Goal: Task Accomplishment & Management: Complete application form

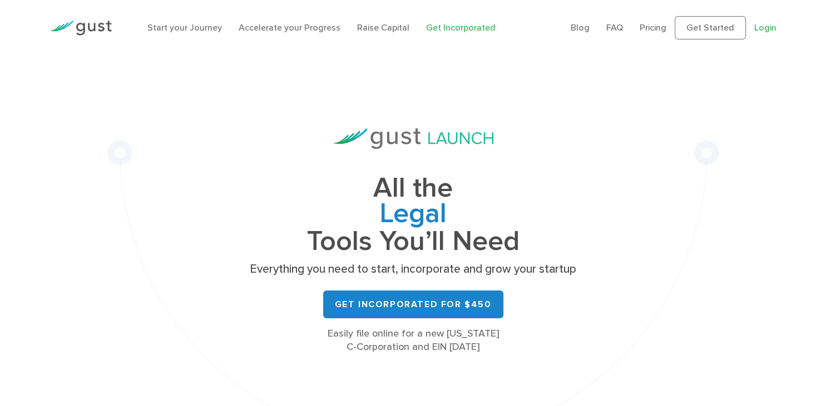
click at [756, 26] on link "Login" at bounding box center [765, 27] width 22 height 11
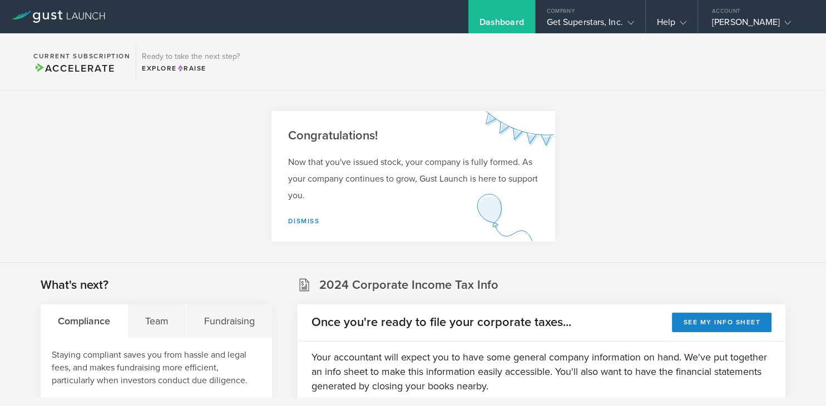
click at [235, 171] on section "Congratulations! Now that you've issued stock, your company is fully formed. As…" at bounding box center [413, 177] width 826 height 172
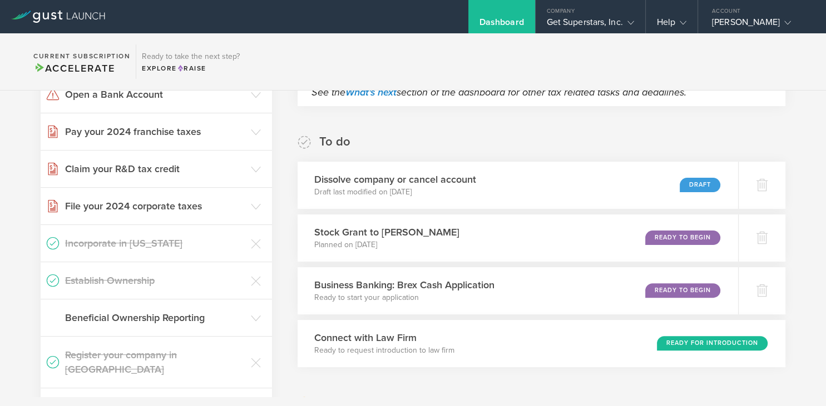
scroll to position [288, 0]
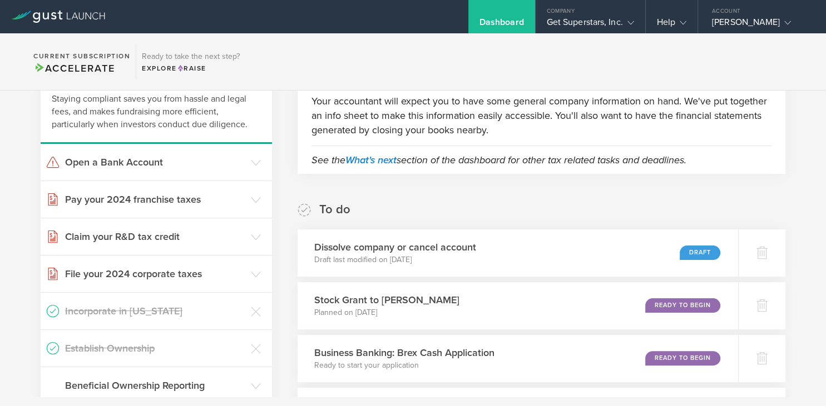
click at [235, 171] on header "Open a Bank Account" at bounding box center [156, 162] width 231 height 37
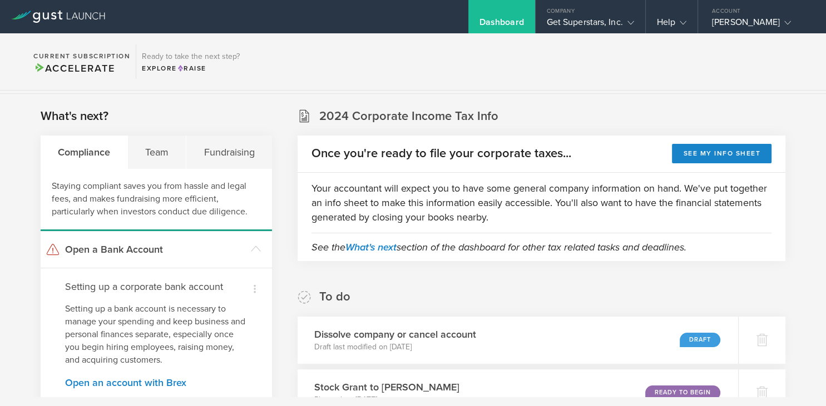
click at [235, 171] on div "Staying compliant saves you from hassle and legal fees, and makes fundraising m…" at bounding box center [156, 200] width 231 height 62
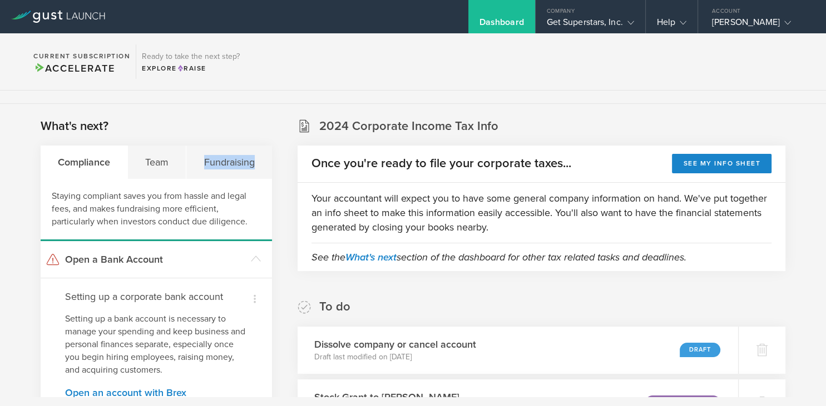
click at [235, 171] on div "Fundraising" at bounding box center [228, 162] width 85 height 33
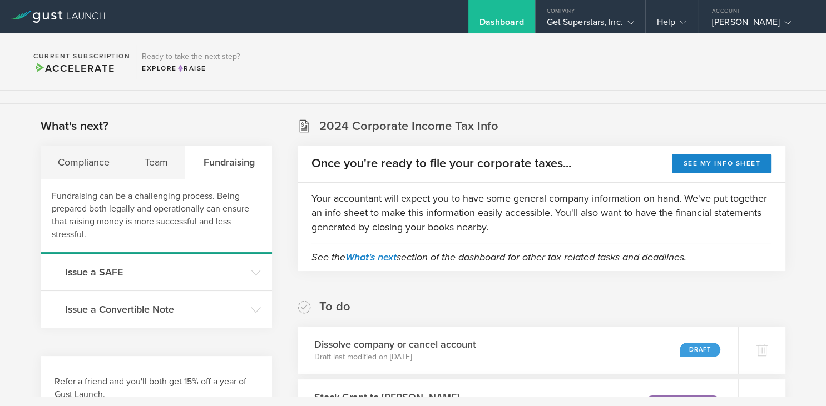
click at [235, 171] on div "Fundraising" at bounding box center [229, 162] width 86 height 33
click at [163, 158] on div "Team" at bounding box center [156, 162] width 58 height 33
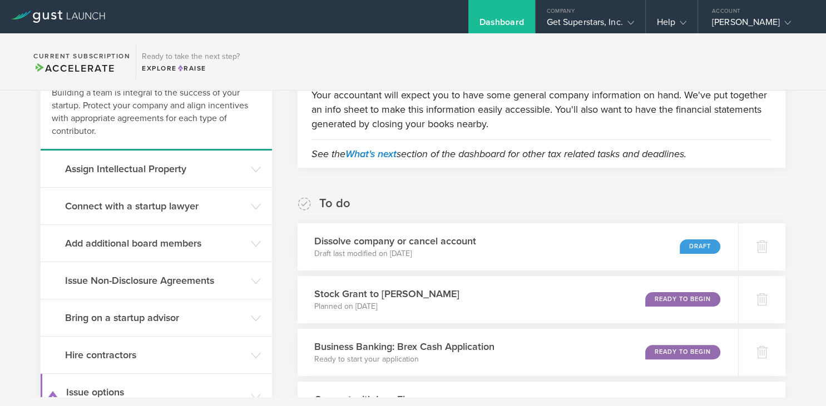
scroll to position [267, 0]
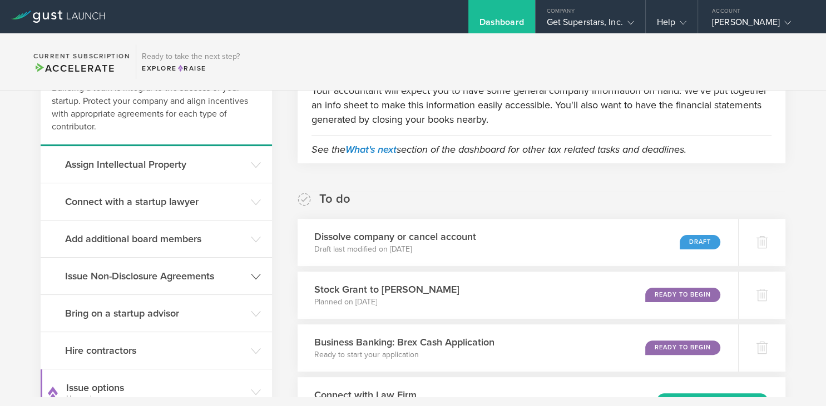
click at [171, 286] on header "Issue Non-Disclosure Agreements" at bounding box center [156, 276] width 231 height 37
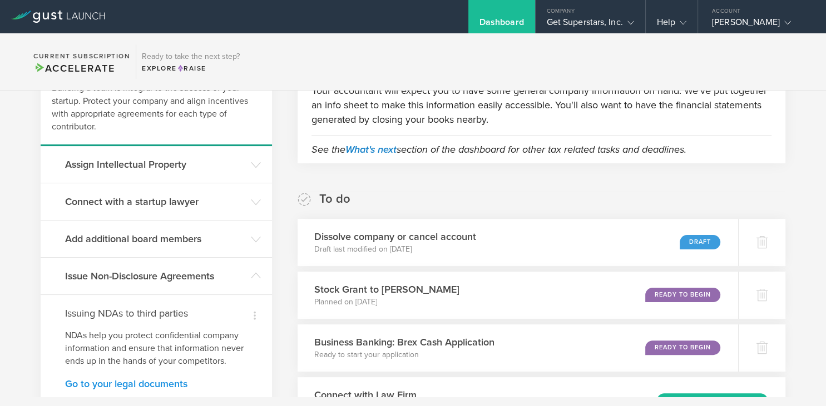
click at [136, 389] on link "Go to your legal documents" at bounding box center [156, 384] width 182 height 10
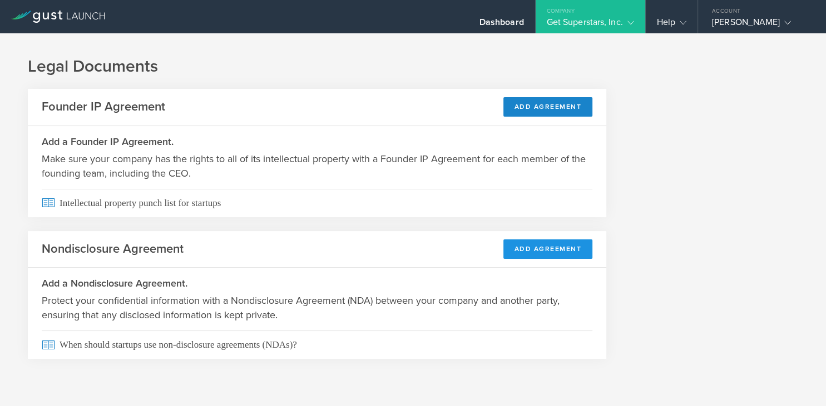
click at [514, 255] on button "Add Agreement" at bounding box center [548, 249] width 90 height 19
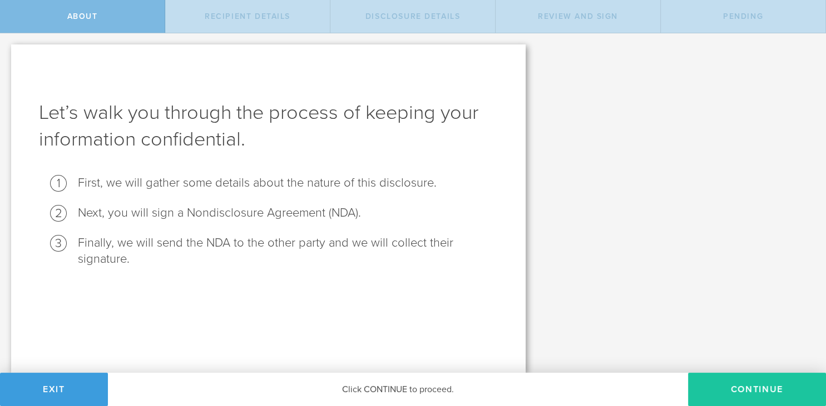
click at [768, 389] on button "Continue" at bounding box center [757, 389] width 138 height 33
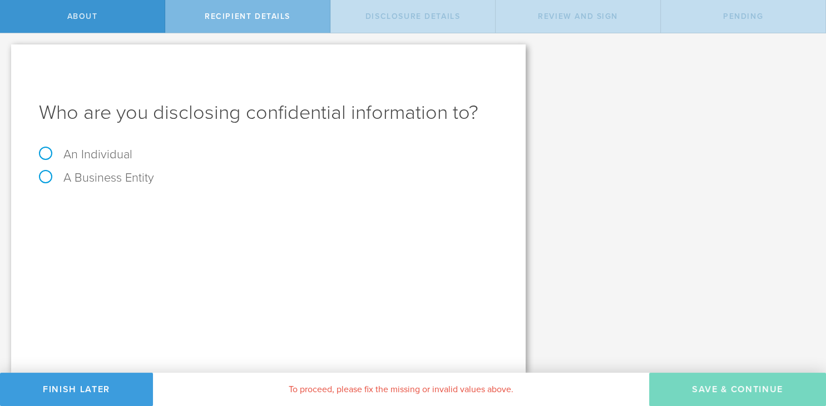
click at [99, 151] on label "An Individual" at bounding box center [85, 154] width 93 height 14
click at [7, 51] on input "An Individual" at bounding box center [3, 42] width 7 height 18
radio input "true"
click at [159, 261] on div "Who are you disclosing confidential information to? An Individual A Business En…" at bounding box center [268, 208] width 514 height 329
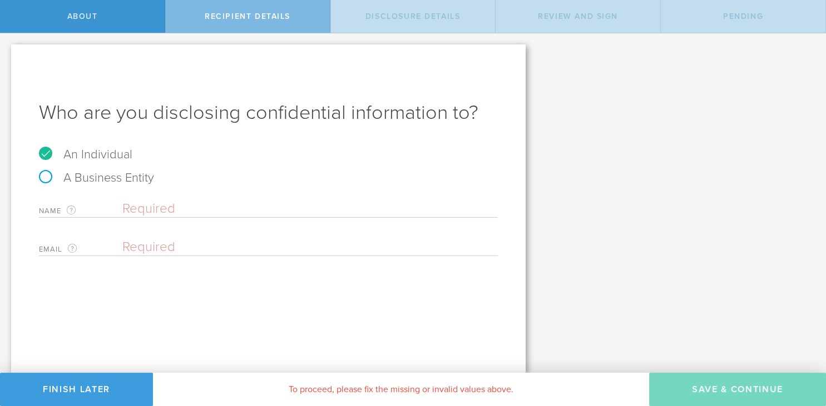
click at [181, 250] on input "email" at bounding box center [307, 247] width 370 height 17
paste input "[EMAIL_ADDRESS][DOMAIN_NAME]"
type input "[EMAIL_ADDRESS][DOMAIN_NAME]"
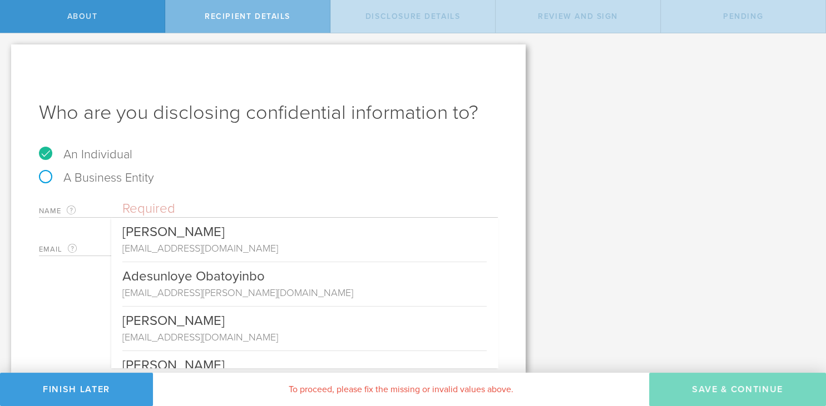
click at [296, 209] on input "text" at bounding box center [309, 209] width 375 height 17
paste input "Youssef Mohamed Mansy <Y.Mohamed2191@nu.edu.eg>"
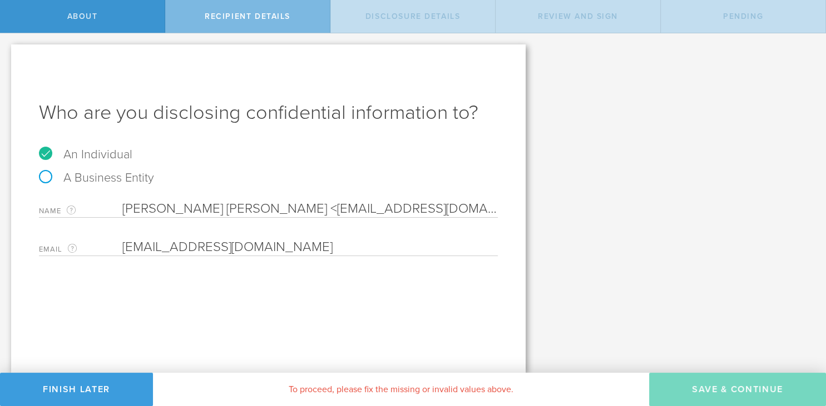
drag, startPoint x: 274, startPoint y: 208, endPoint x: 572, endPoint y: 202, distance: 298.6
click at [498, 202] on input "Youssef Mohamed Mansy <Y.Mohamed2191@nu.edu.eg>" at bounding box center [309, 209] width 375 height 17
type input "[PERSON_NAME] [PERSON_NAME]"
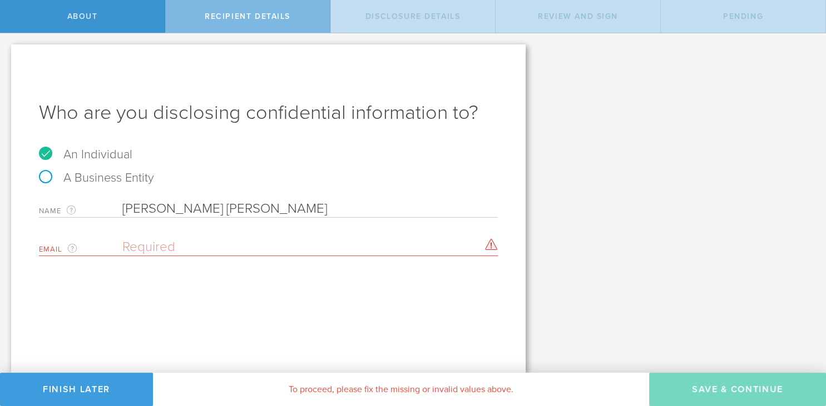
drag, startPoint x: 289, startPoint y: 251, endPoint x: 206, endPoint y: 255, distance: 83.5
click at [206, 255] on input "email" at bounding box center [307, 247] width 370 height 17
click at [156, 242] on input "email" at bounding box center [307, 247] width 370 height 17
paste input "[EMAIL_ADDRESS][DOMAIN_NAME]"
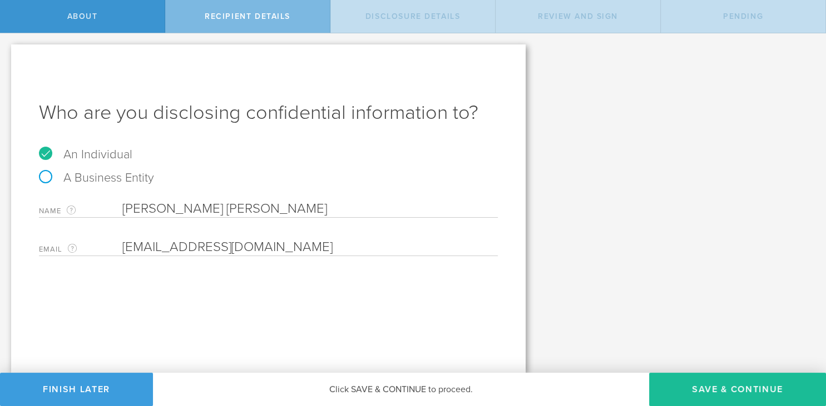
type input "[EMAIL_ADDRESS][DOMAIN_NAME]"
click at [211, 292] on div "Who are you disclosing confidential information to? An Individual A Business En…" at bounding box center [268, 208] width 514 height 329
click at [688, 384] on button "Save & Continue" at bounding box center [737, 389] width 177 height 33
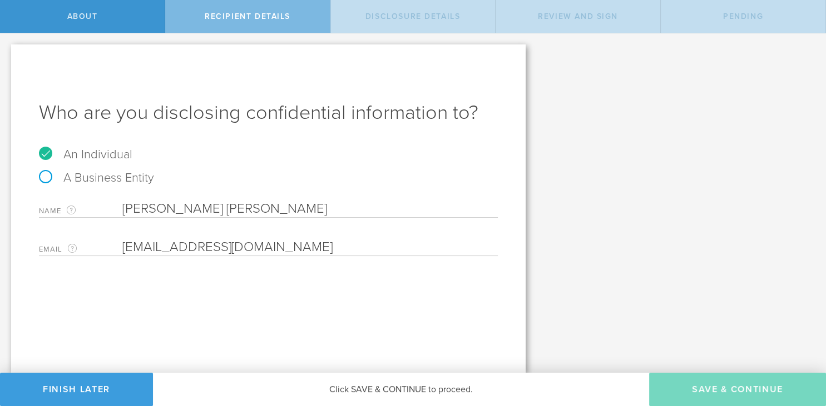
select select "string:5 years"
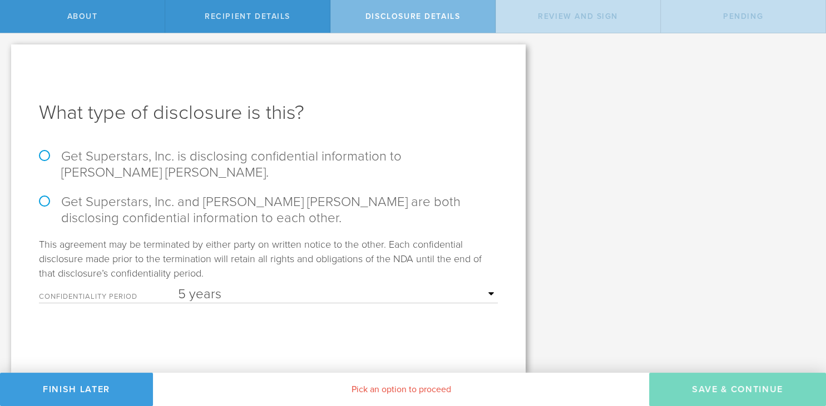
click at [45, 150] on label "Get Superstars, Inc. is disclosing confidential information to Youssef Mohamed …" at bounding box center [268, 164] width 459 height 32
click at [7, 57] on input "Get Superstars, Inc. is disclosing confidential information to Youssef Mohamed …" at bounding box center [3, 44] width 7 height 23
radio input "true"
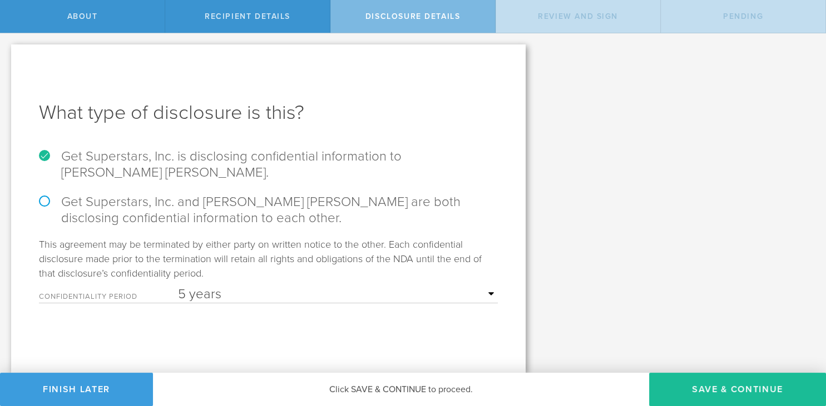
select select "string:3 years"
click option "3 years" at bounding box center [0, 0] width 0 height 0
click at [348, 337] on div "What type of disclosure is this? Get Superstars, Inc. is disclosing confidentia…" at bounding box center [268, 208] width 514 height 329
click at [692, 390] on button "Save & Continue" at bounding box center [737, 389] width 177 height 33
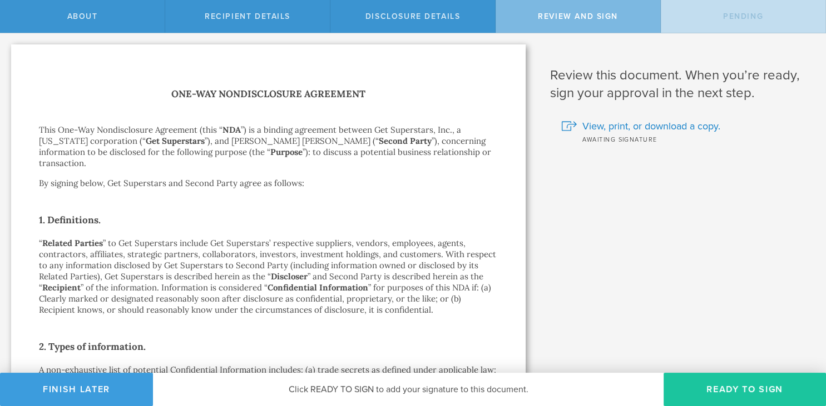
click at [690, 391] on button "Ready to Sign" at bounding box center [744, 389] width 162 height 33
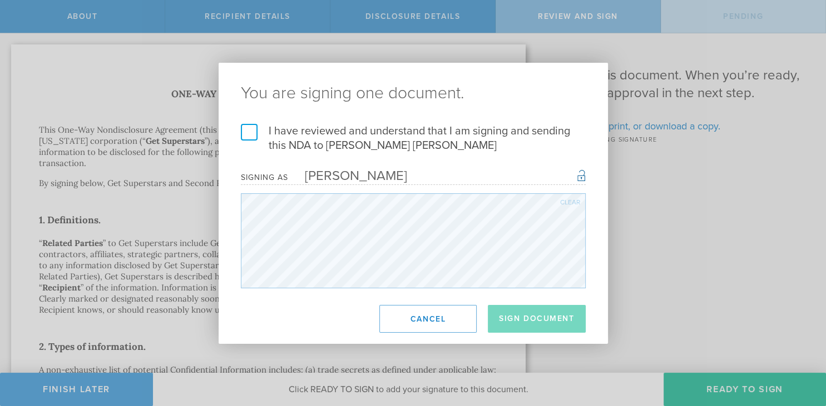
click at [249, 133] on label "I have reviewed and understand that I am signing and sending this NDA to Yousse…" at bounding box center [413, 138] width 345 height 29
click at [0, 0] on input "I have reviewed and understand that I am signing and sending this NDA to Yousse…" at bounding box center [0, 0] width 0 height 0
click at [533, 324] on button "Sign Document" at bounding box center [537, 319] width 98 height 28
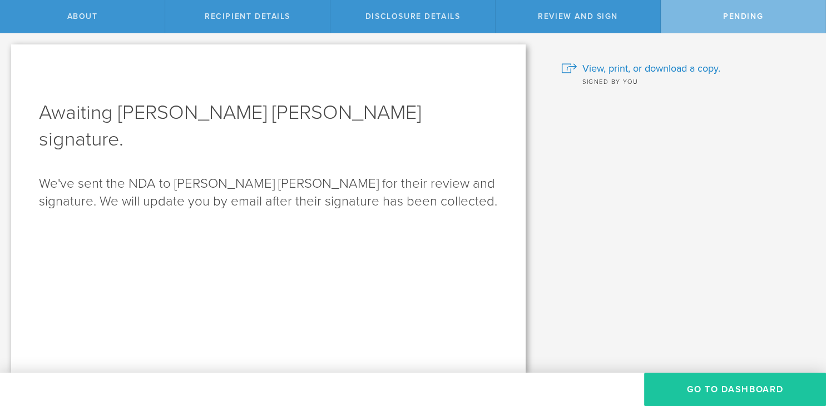
click at [734, 396] on button "Go to dashboard" at bounding box center [735, 389] width 182 height 33
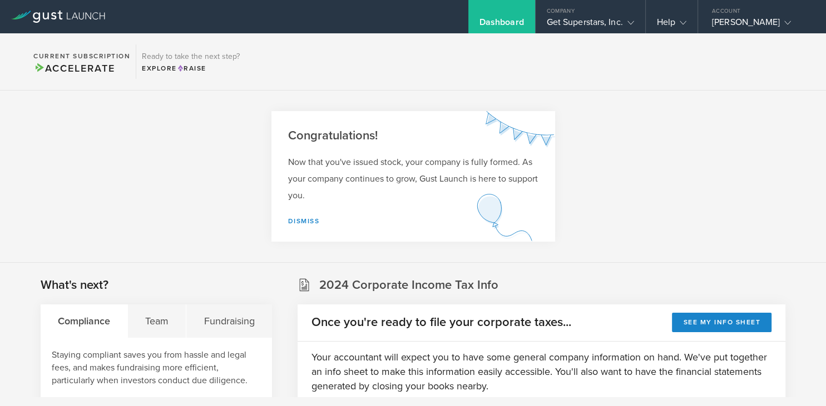
click at [279, 246] on section "Congratulations! Now that you've issued stock, your company is fully formed. As…" at bounding box center [413, 177] width 826 height 172
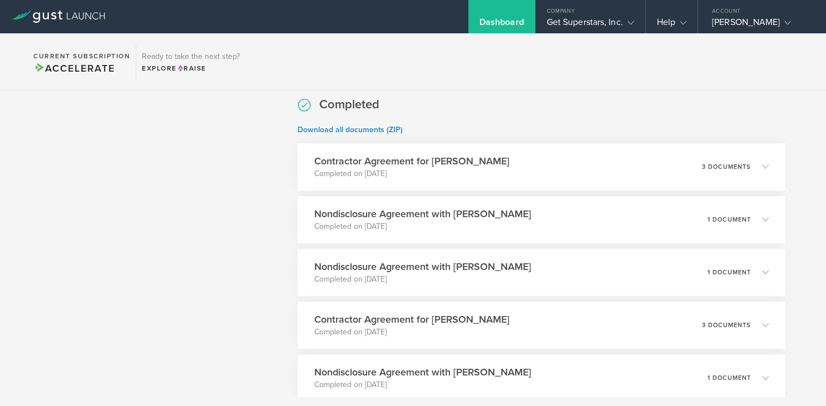
scroll to position [792, 0]
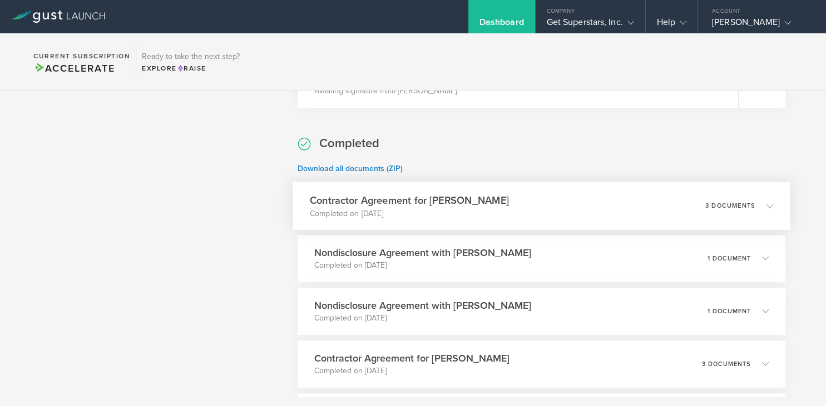
click at [475, 205] on h3 "Contractor Agreement for Aditya Shyamsundar Bhuran" at bounding box center [408, 200] width 199 height 15
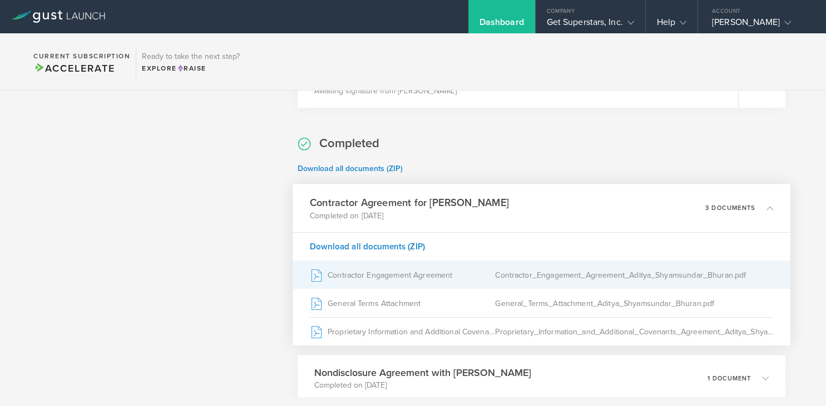
click at [399, 271] on div "Contractor Engagement Agreement" at bounding box center [401, 275] width 185 height 28
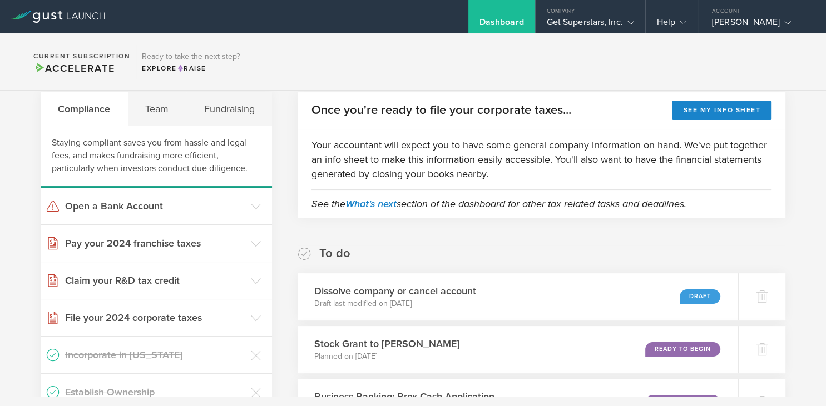
scroll to position [144, 0]
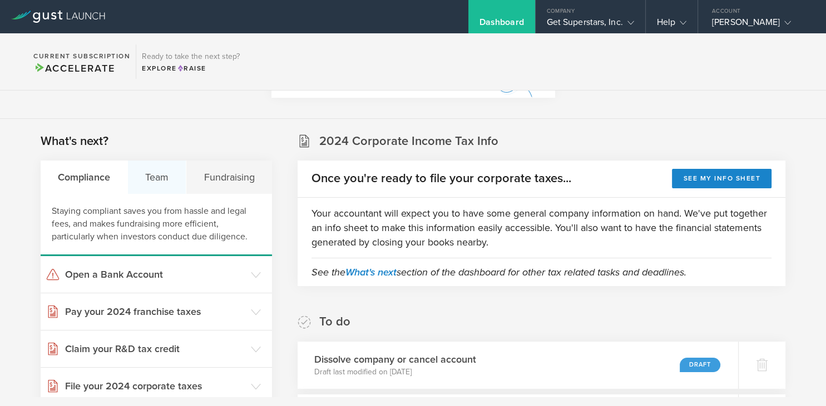
click at [155, 191] on div "Team" at bounding box center [157, 177] width 58 height 33
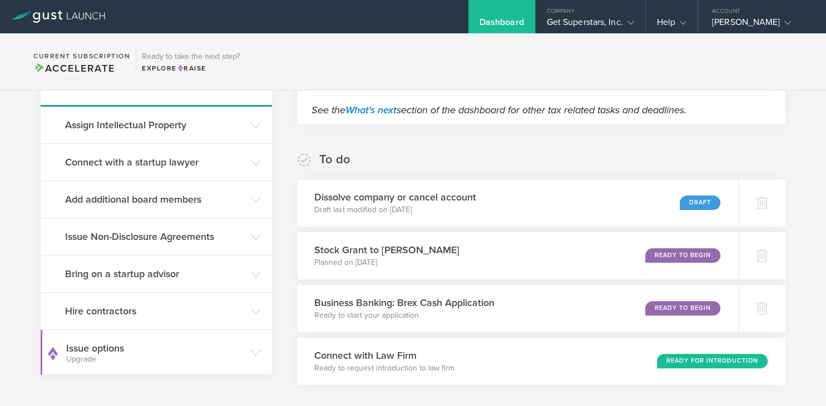
scroll to position [324, 0]
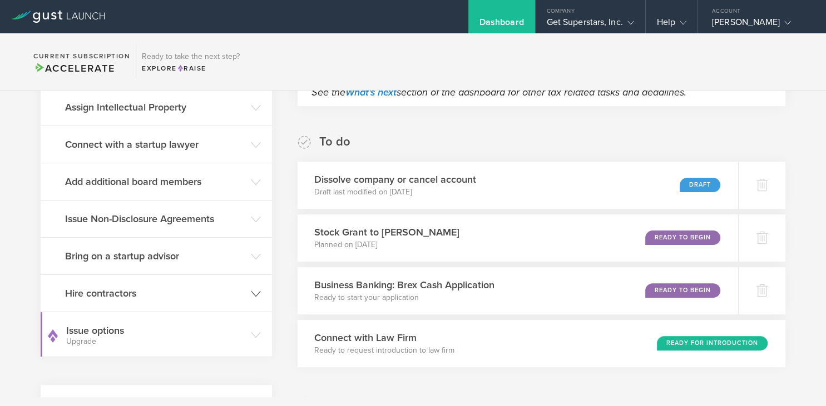
click at [150, 291] on h3 "Hire contractors" at bounding box center [155, 293] width 180 height 14
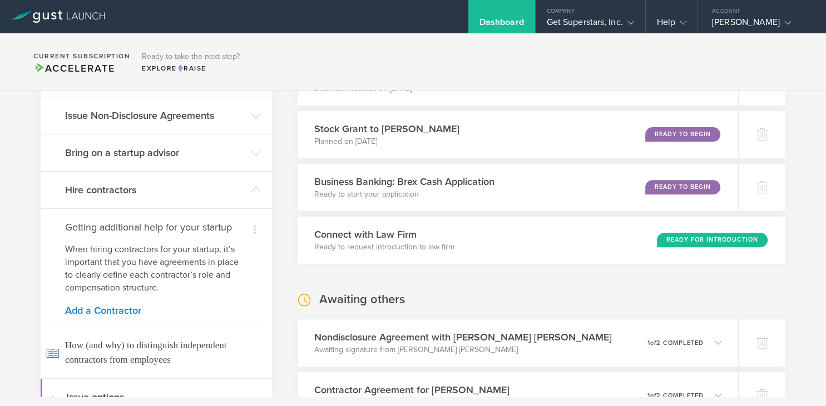
scroll to position [468, 0]
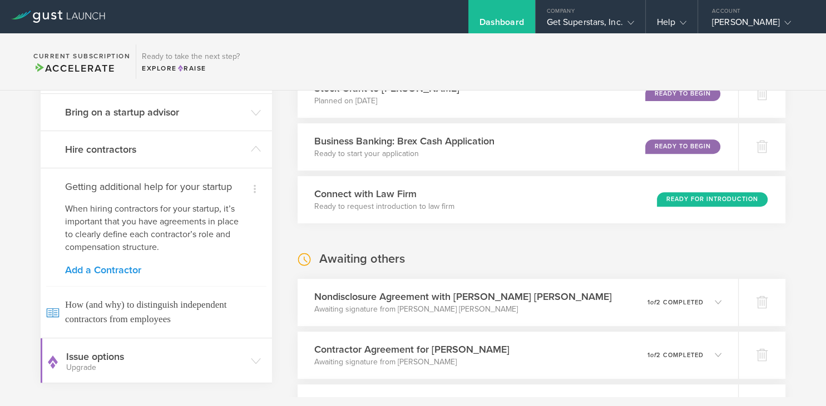
click at [127, 265] on link "Add a Contractor" at bounding box center [156, 270] width 182 height 10
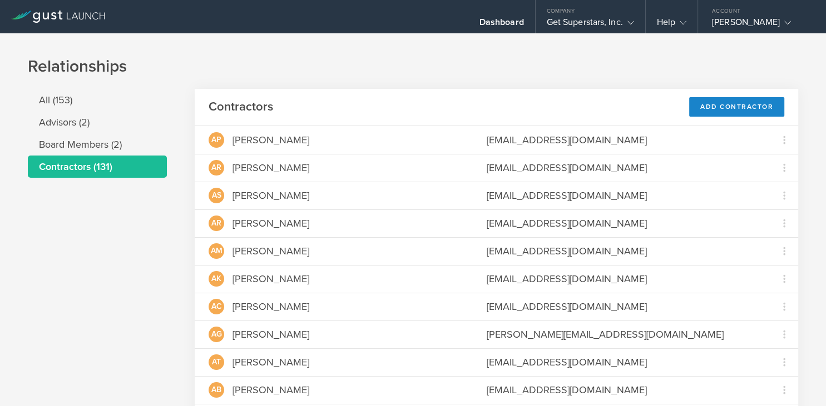
click at [713, 97] on header "Contractors Add Contractor" at bounding box center [496, 107] width 603 height 37
click at [710, 107] on div "Add Contractor" at bounding box center [736, 106] width 95 height 19
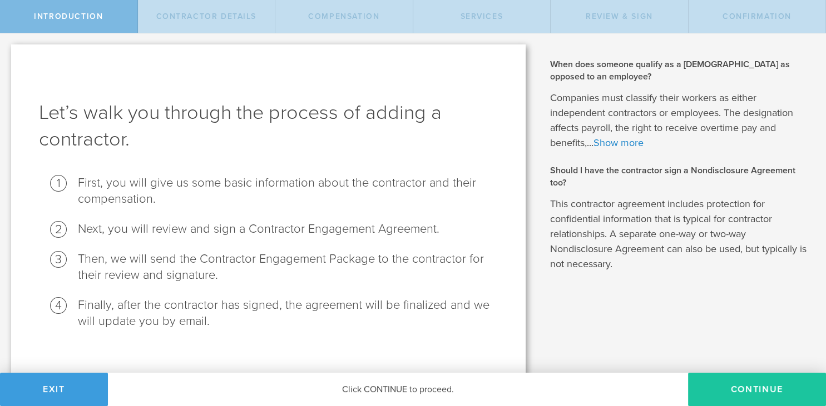
click at [744, 391] on button "Continue" at bounding box center [757, 389] width 138 height 33
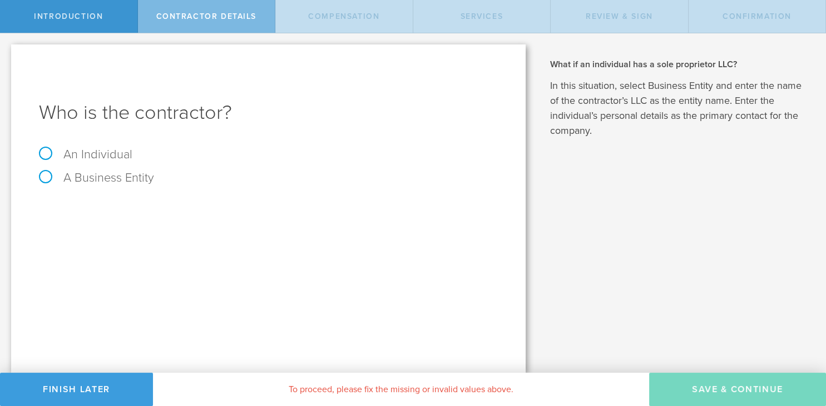
click at [47, 157] on label "An Individual" at bounding box center [85, 154] width 93 height 14
click at [7, 51] on input "An Individual" at bounding box center [3, 42] width 7 height 18
radio input "true"
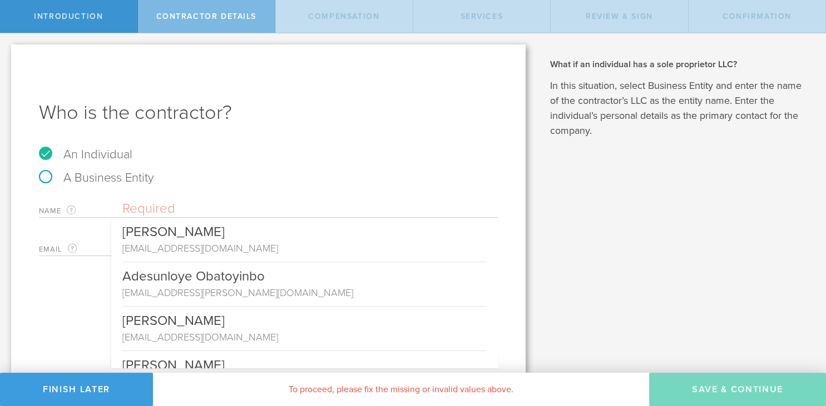
click at [157, 208] on input "text" at bounding box center [309, 209] width 375 height 17
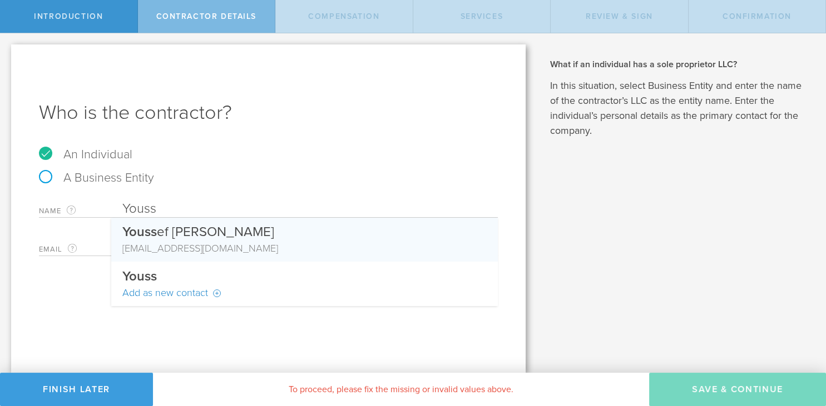
click at [197, 230] on div "Youss ef [PERSON_NAME]" at bounding box center [304, 229] width 364 height 23
type input "[PERSON_NAME] [PERSON_NAME]"
type input "[EMAIL_ADDRESS][DOMAIN_NAME]"
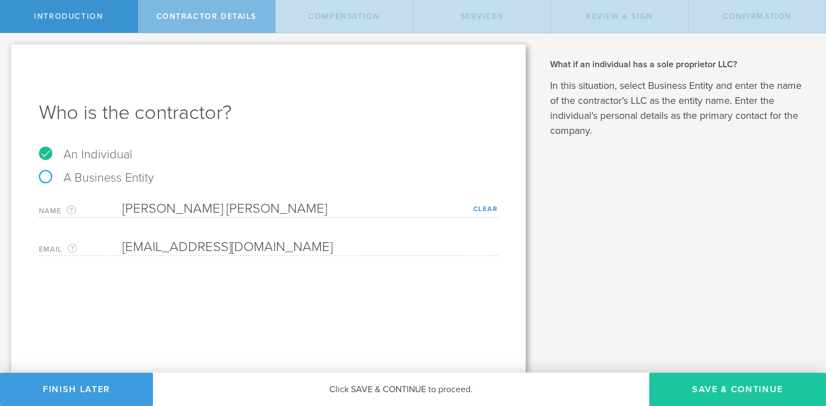
click at [688, 389] on button "Save & Continue" at bounding box center [737, 389] width 177 height 33
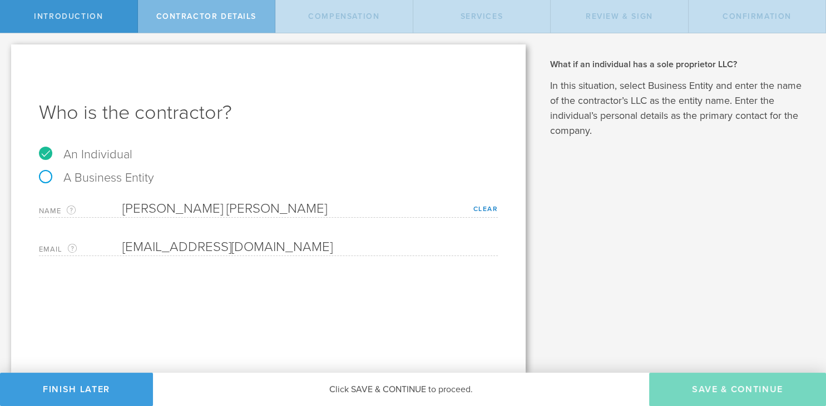
select select "none"
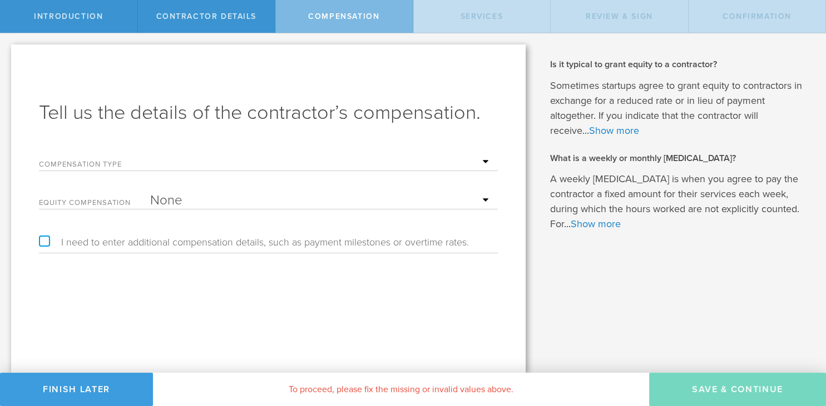
click at [150, 154] on select "Hourly Daily Weekly [MEDICAL_DATA] Monthly [MEDICAL_DATA] Project Flat Rate No …" at bounding box center [321, 162] width 342 height 17
select select "project"
click option "Project Flat Rate" at bounding box center [0, 0] width 0 height 0
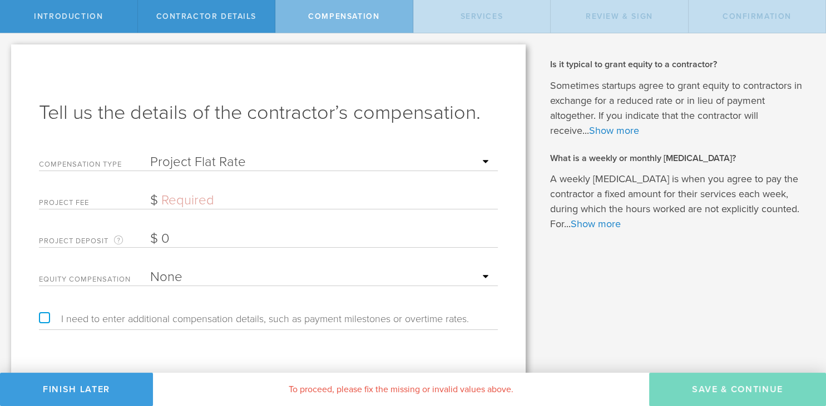
click at [214, 198] on input "text" at bounding box center [321, 200] width 342 height 17
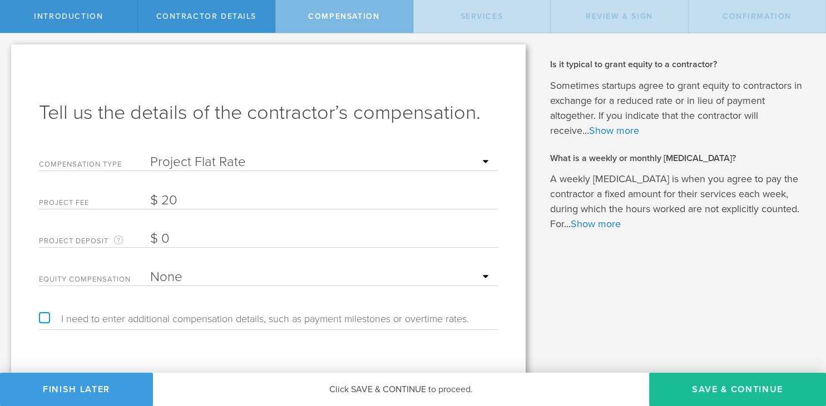
type input "20"
click at [420, 348] on div "Tell us the details of the contractor’s compensation. Compensation Type Hourly …" at bounding box center [268, 216] width 514 height 344
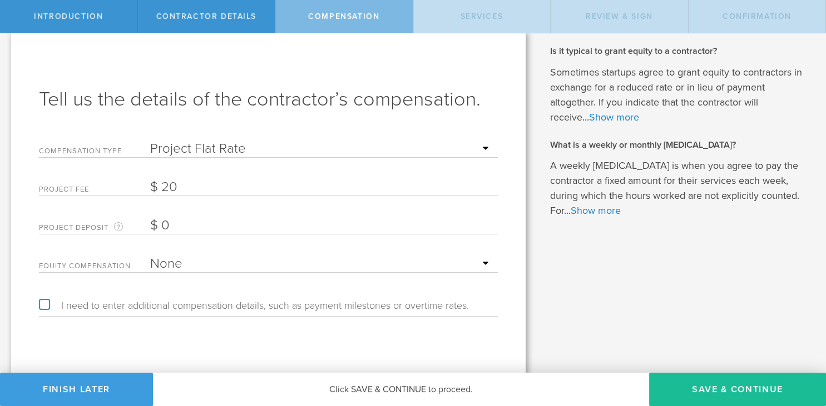
scroll to position [15, 0]
click at [702, 385] on button "Save & Continue" at bounding box center [737, 389] width 177 height 33
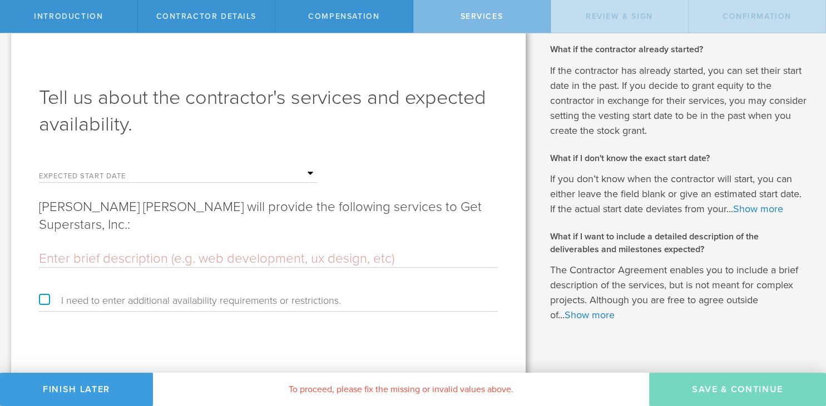
scroll to position [0, 0]
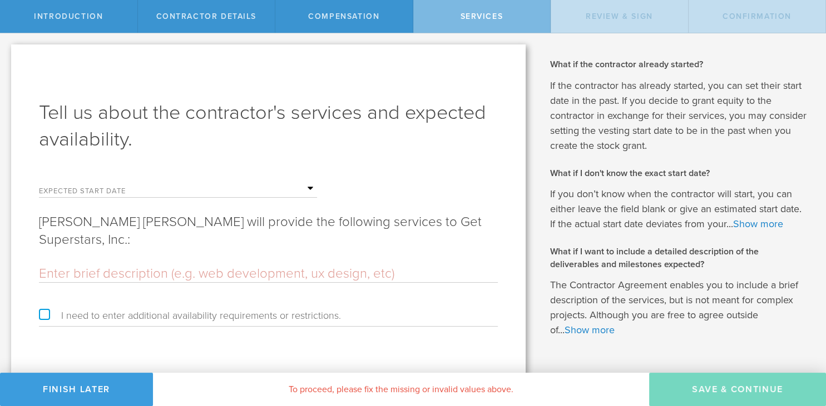
click at [219, 180] on div "Expected start date Mon Tue Wed Thu Fri Sat Sun" at bounding box center [178, 186] width 278 height 23
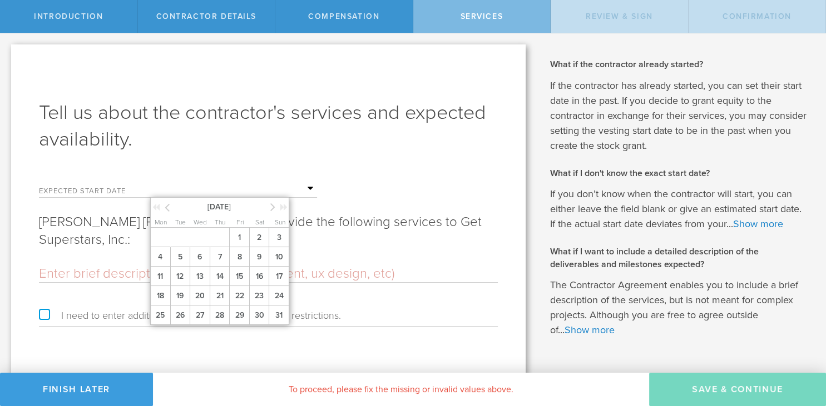
click at [208, 186] on input "text" at bounding box center [233, 189] width 167 height 17
click at [205, 299] on span "20" at bounding box center [200, 295] width 20 height 19
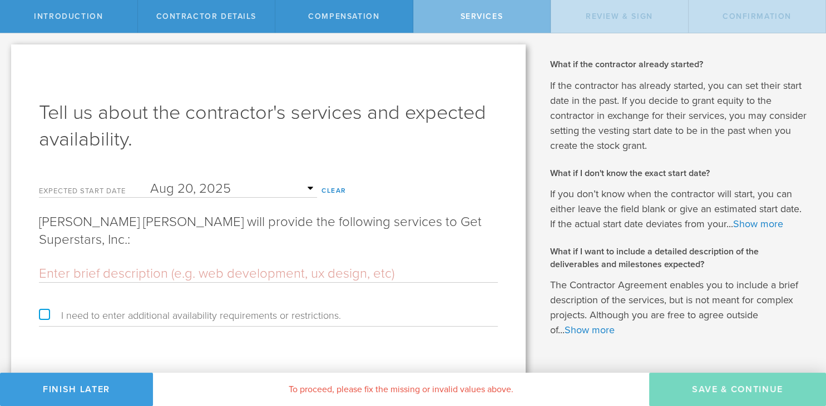
click at [97, 270] on input "text" at bounding box center [268, 274] width 459 height 17
paste input "TITLE – Software Developer Intern. SCOPE – this is an Internship to complement …"
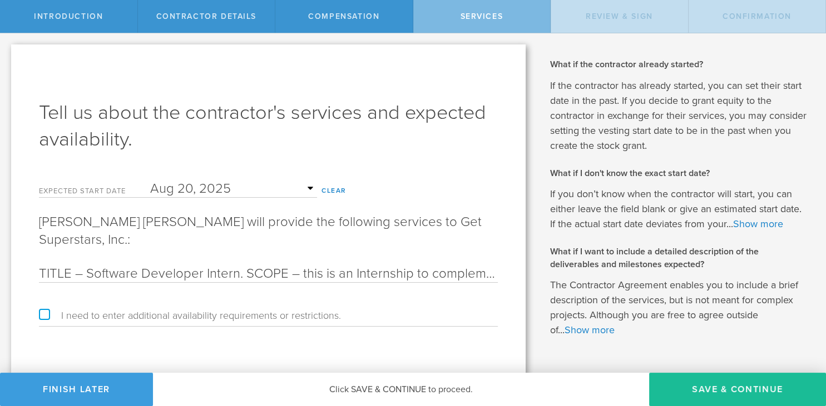
scroll to position [0, 4905]
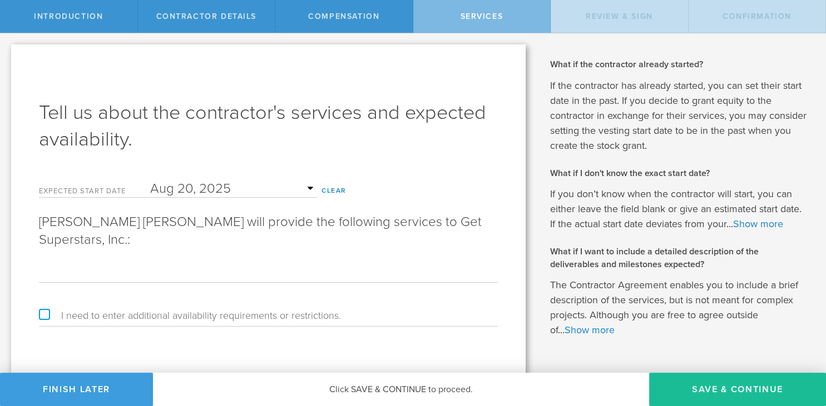
type input "TITLE – Software Developer Intern. SCOPE – this is an Internship to complement …"
click at [524, 341] on div "Tell us about the contractor's services and expected availability. Expected sta…" at bounding box center [268, 223] width 514 height 359
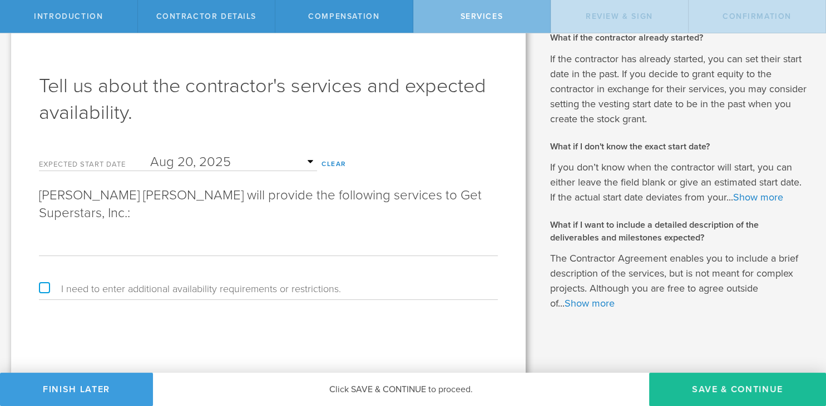
scroll to position [31, 0]
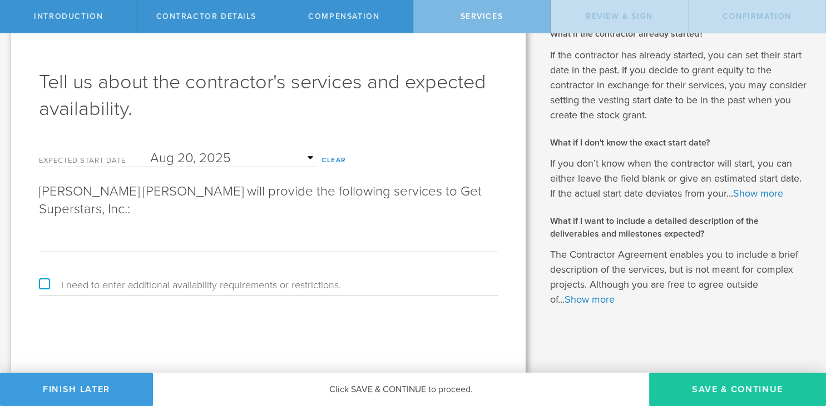
click at [710, 384] on button "Save & Continue" at bounding box center [737, 389] width 177 height 33
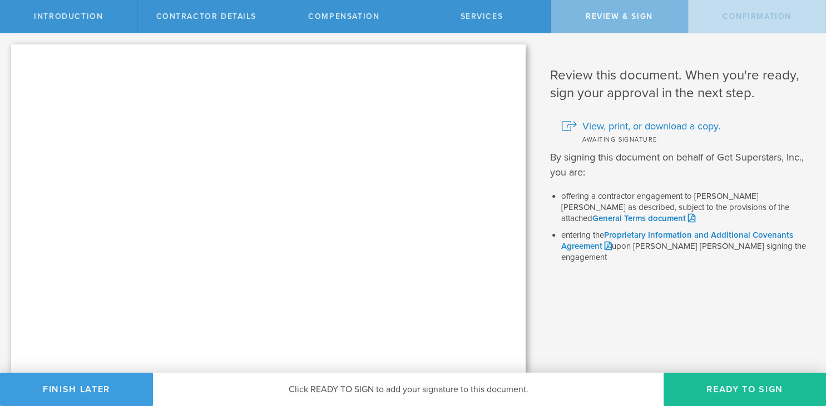
scroll to position [0, 0]
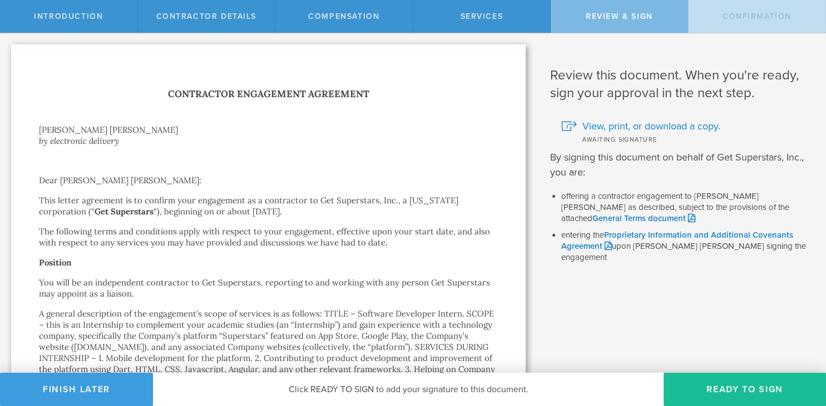
click at [424, 358] on p "A general description of the engagement’s scope of services is as follows: TITL…" at bounding box center [268, 359] width 459 height 100
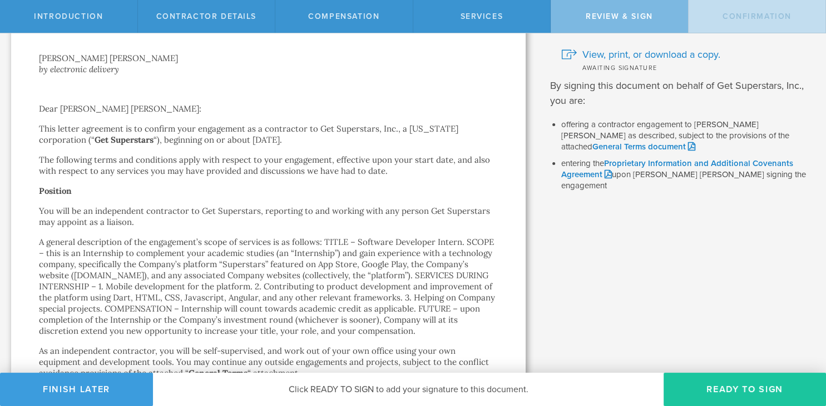
click at [714, 381] on button "Ready to Sign" at bounding box center [744, 389] width 162 height 33
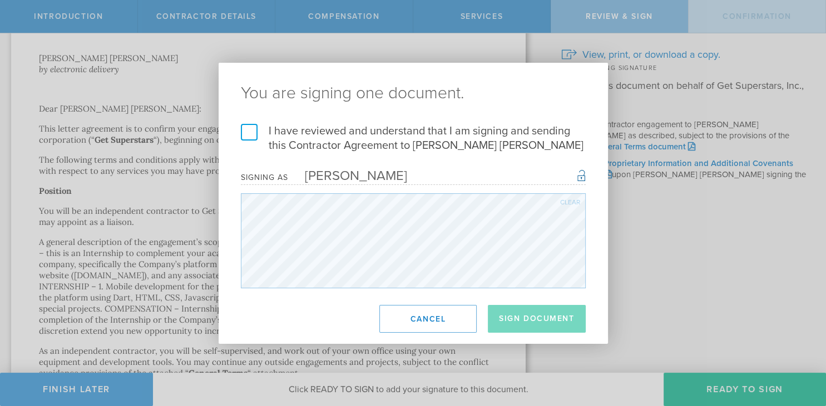
click at [246, 137] on label "I have reviewed and understand that I am signing and sending this Contractor Ag…" at bounding box center [413, 138] width 345 height 29
click at [0, 0] on input "I have reviewed and understand that I am signing and sending this Contractor Ag…" at bounding box center [0, 0] width 0 height 0
click at [517, 327] on button "Sign Document" at bounding box center [537, 319] width 98 height 28
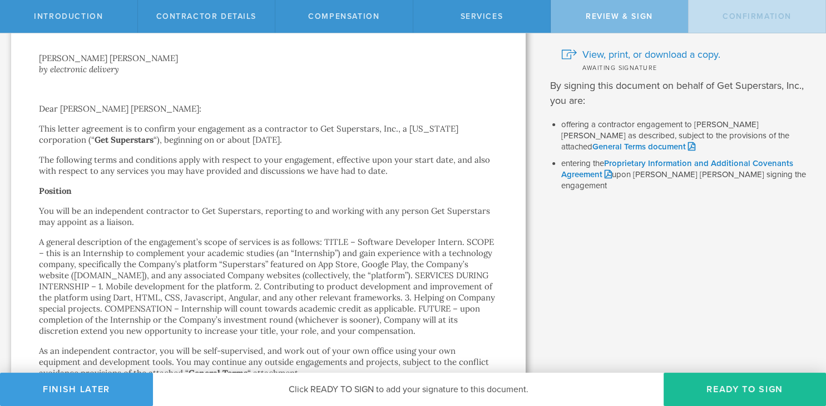
scroll to position [0, 0]
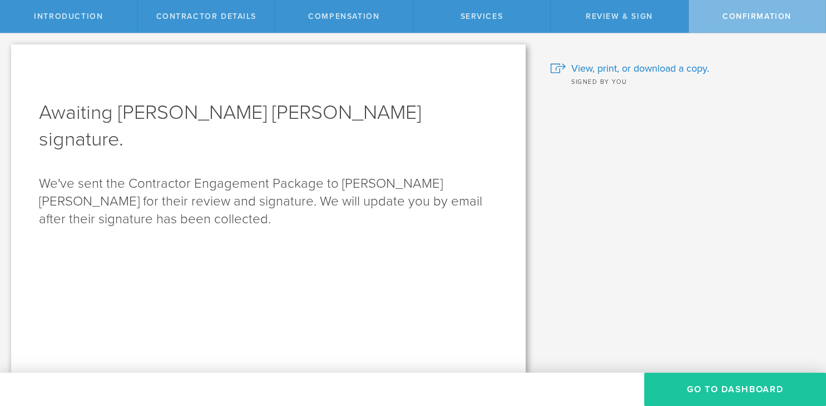
click at [680, 390] on button "Go To Dashboard" at bounding box center [735, 389] width 182 height 33
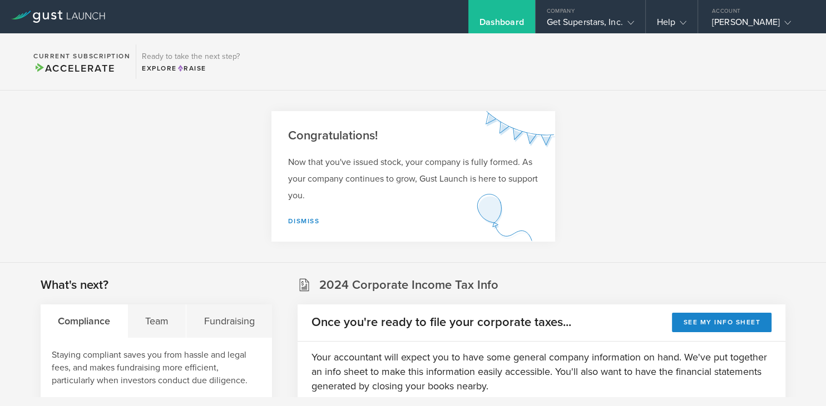
click at [663, 247] on section "Congratulations! Now that you've issued stock, your company is fully formed. As…" at bounding box center [413, 177] width 826 height 172
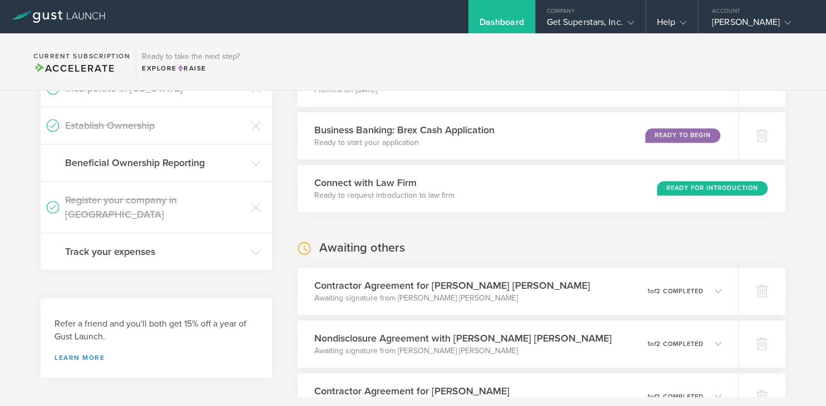
scroll to position [540, 0]
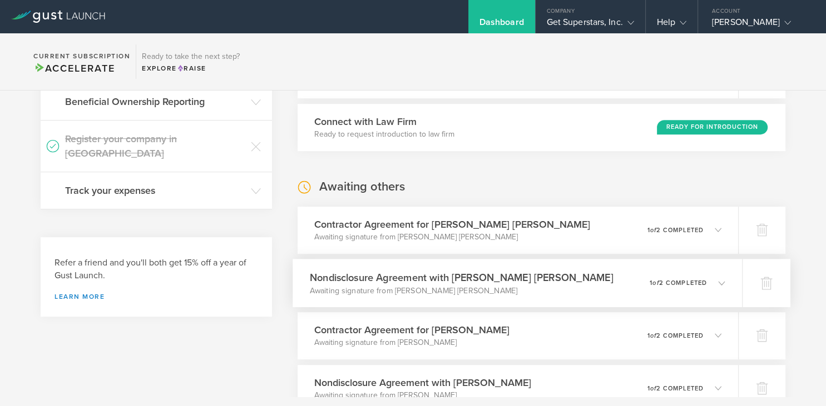
click at [653, 279] on em "of" at bounding box center [655, 282] width 6 height 7
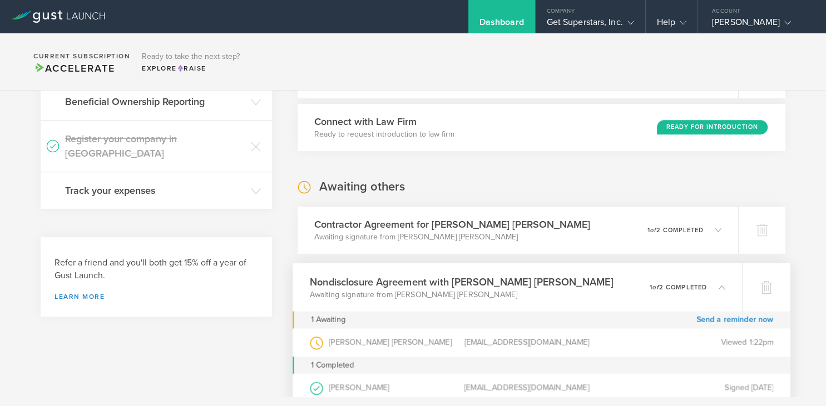
click at [653, 279] on div "0 undeliverable 1 of 2 completed" at bounding box center [687, 287] width 76 height 19
click at [633, 290] on div "Nondisclosure Agreement with [PERSON_NAME] [PERSON_NAME] Awaiting signature fro…" at bounding box center [516, 287] width 449 height 48
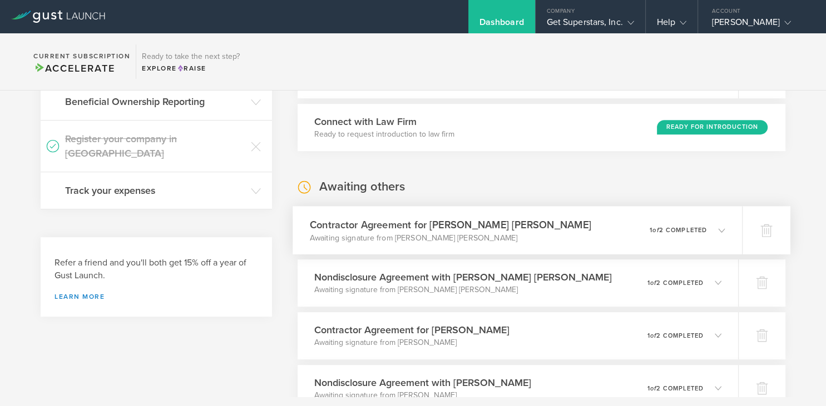
click at [639, 227] on div "Contractor Agreement for [PERSON_NAME] [PERSON_NAME] Awaiting signature from [P…" at bounding box center [516, 230] width 449 height 48
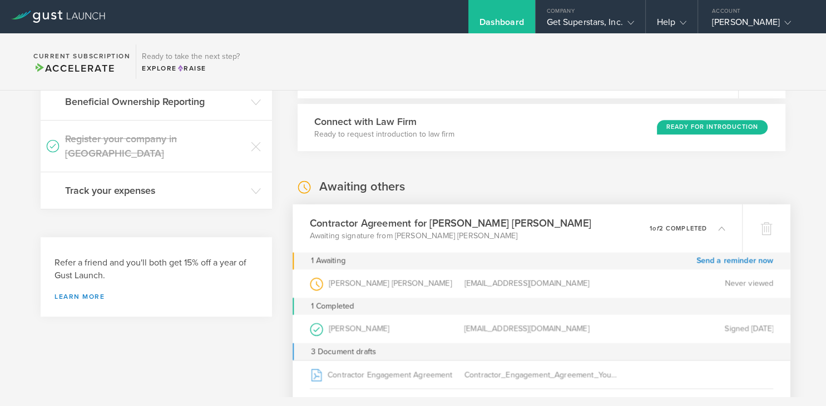
click at [639, 227] on div "Contractor Agreement for [PERSON_NAME] [PERSON_NAME] Awaiting signature from [P…" at bounding box center [516, 228] width 449 height 48
